Goal: Navigation & Orientation: Find specific page/section

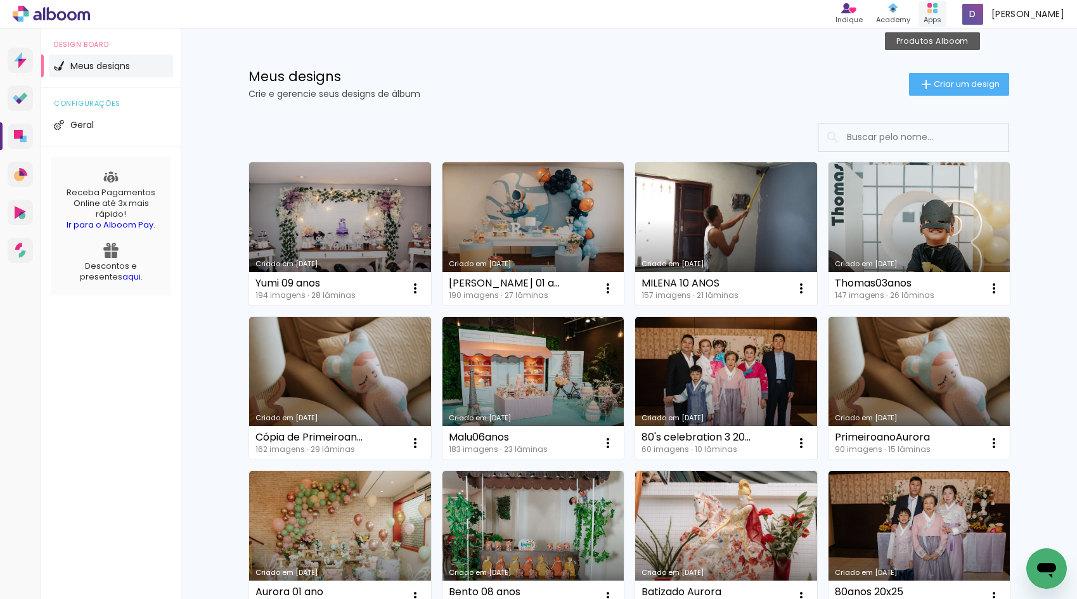
click at [942, 18] on div "Apps" at bounding box center [933, 20] width 18 height 11
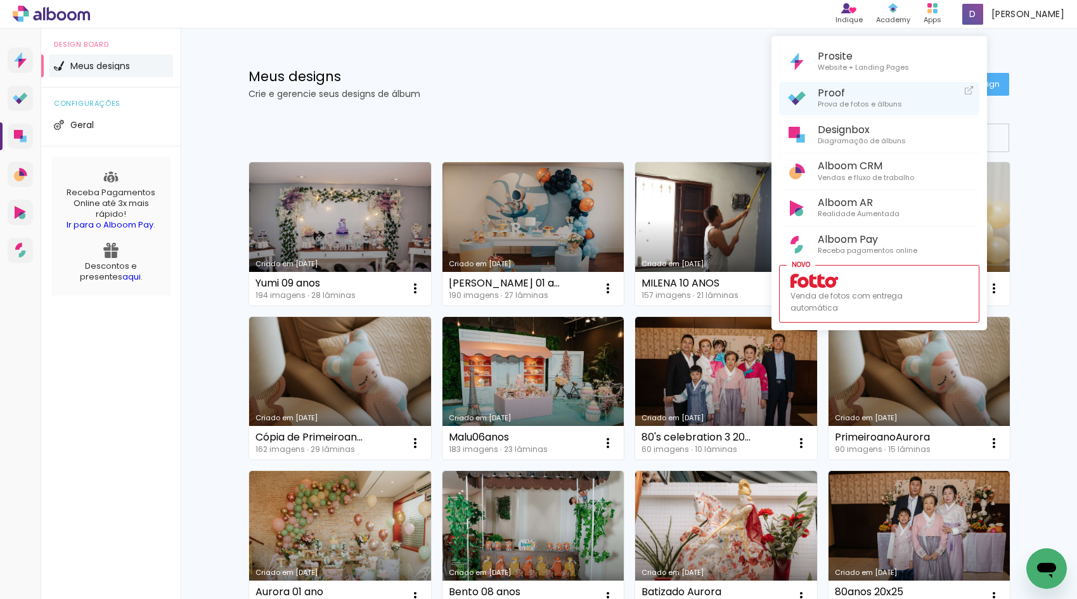
click at [885, 107] on span "Prova de fotos e álbuns" at bounding box center [860, 104] width 84 height 11
